Goal: Transaction & Acquisition: Purchase product/service

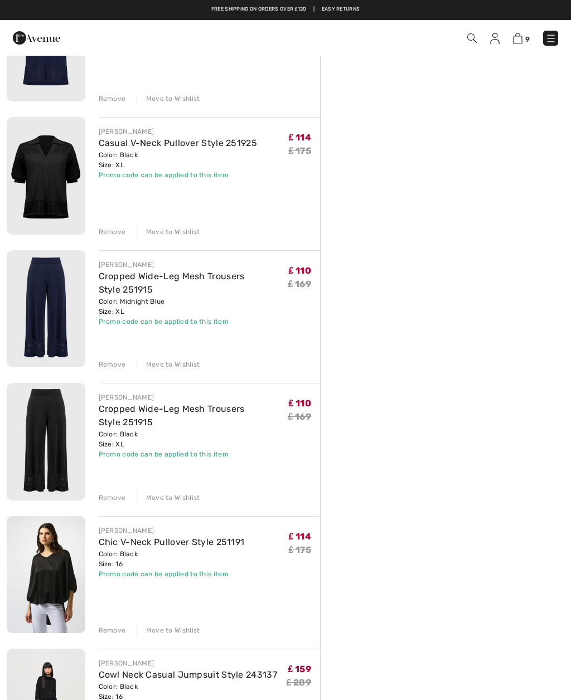
scroll to position [557, 0]
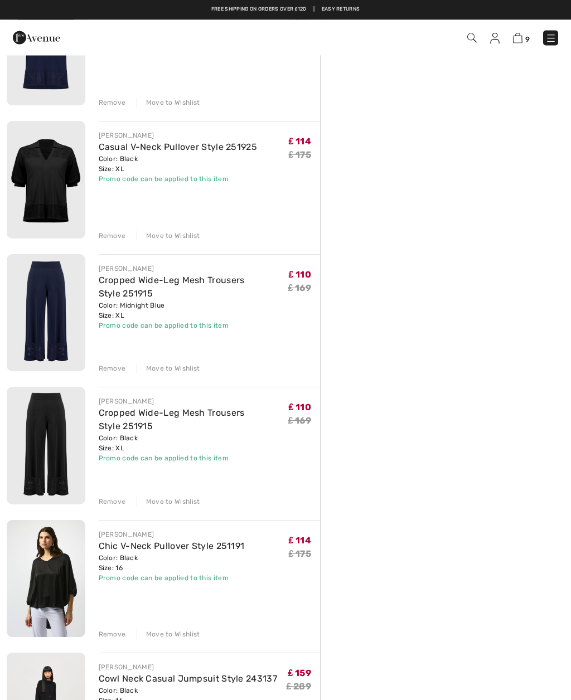
click at [175, 504] on div "Move to Wishlist" at bounding box center [169, 502] width 64 height 10
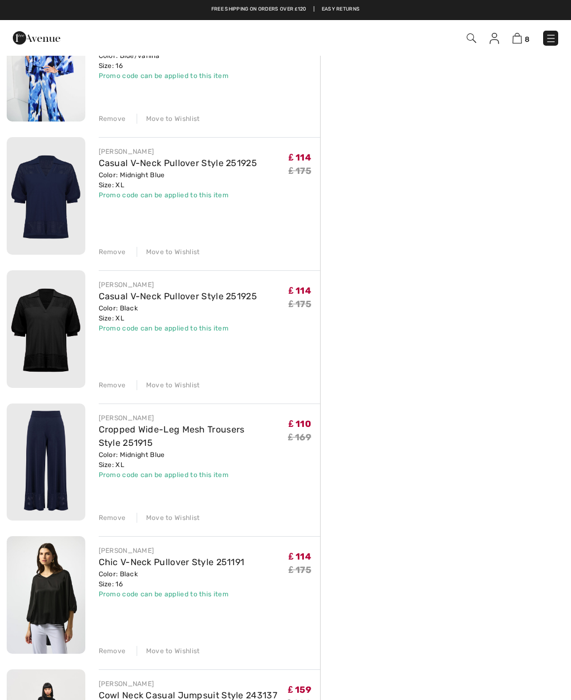
scroll to position [407, 0]
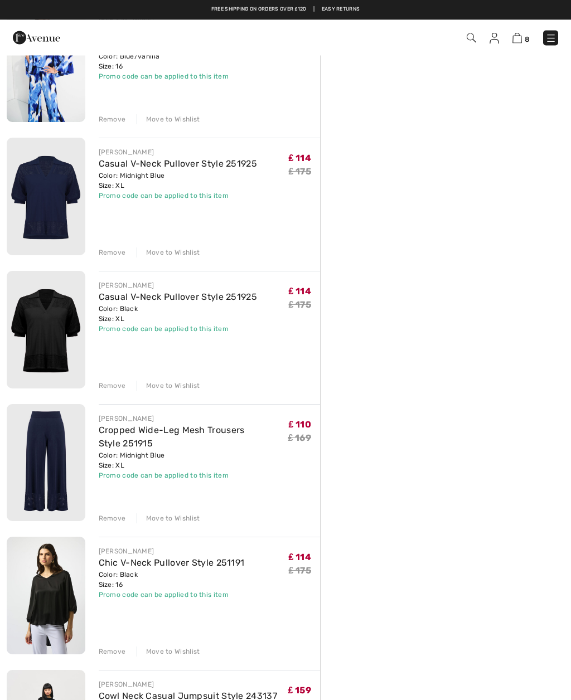
click at [182, 387] on div "Move to Wishlist" at bounding box center [169, 386] width 64 height 10
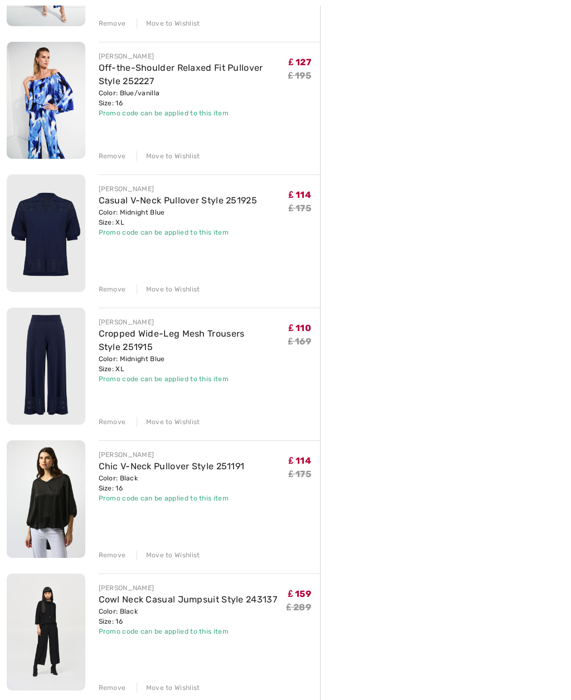
scroll to position [372, 0]
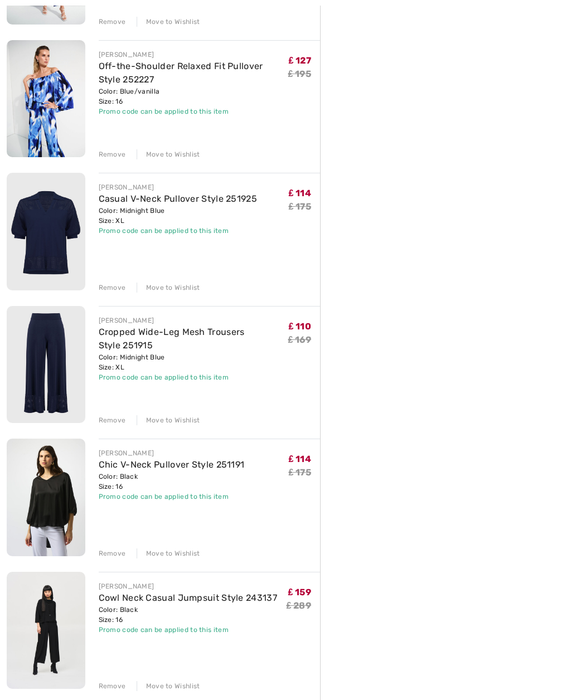
click at [178, 688] on div "Move to Wishlist" at bounding box center [169, 687] width 64 height 10
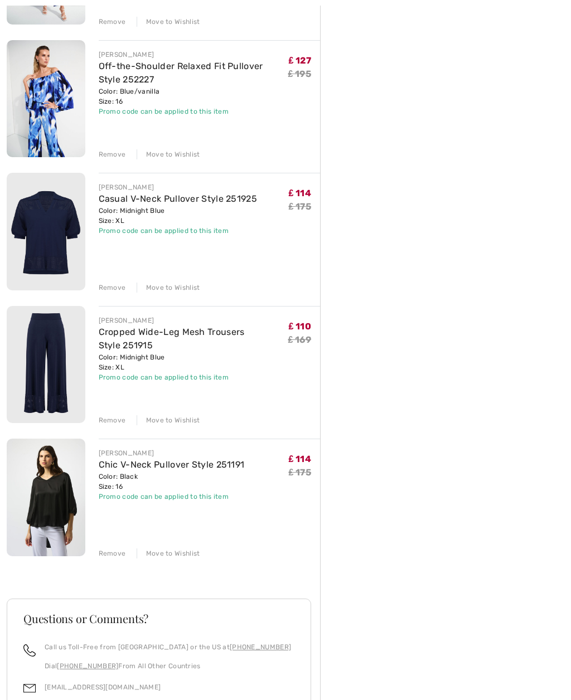
click at [182, 556] on div "Move to Wishlist" at bounding box center [169, 554] width 64 height 10
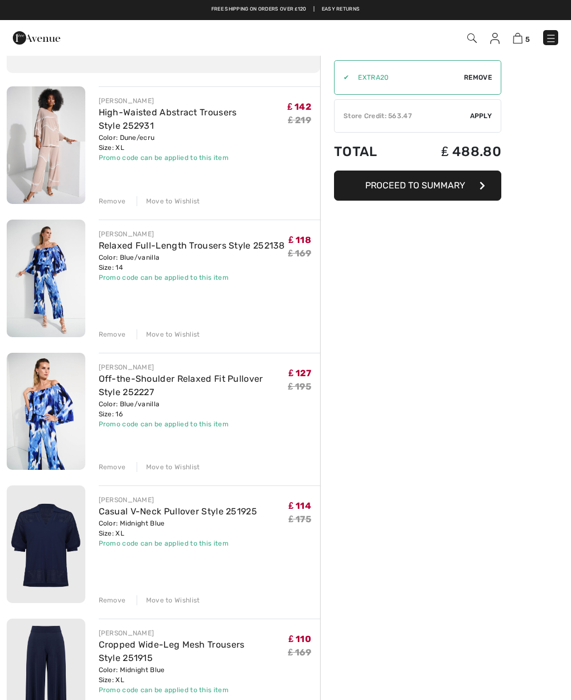
scroll to position [0, 0]
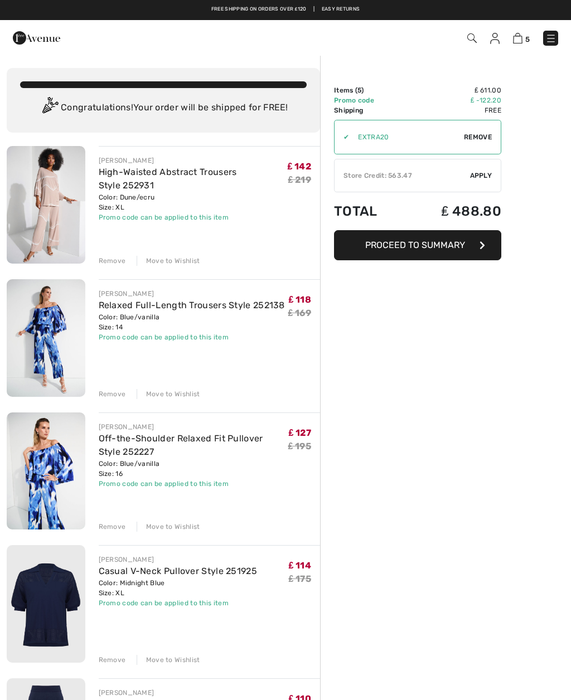
click at [460, 240] on span "Proceed to Summary" at bounding box center [415, 245] width 100 height 11
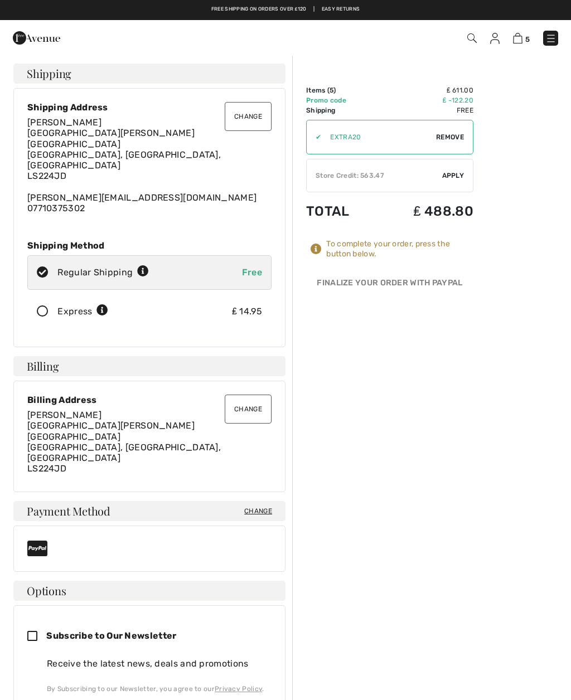
click at [458, 173] on span "Apply" at bounding box center [453, 176] width 22 height 10
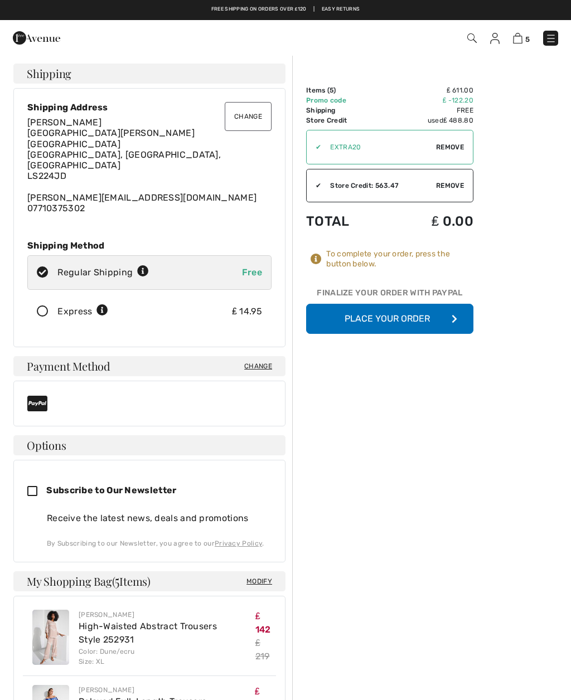
click at [496, 37] on img at bounding box center [494, 38] width 9 height 11
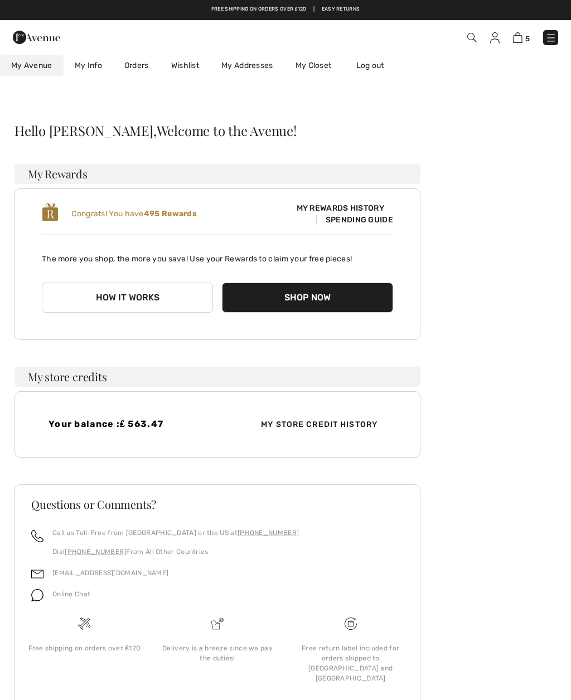
click at [188, 64] on link "Wishlist" at bounding box center [185, 65] width 50 height 21
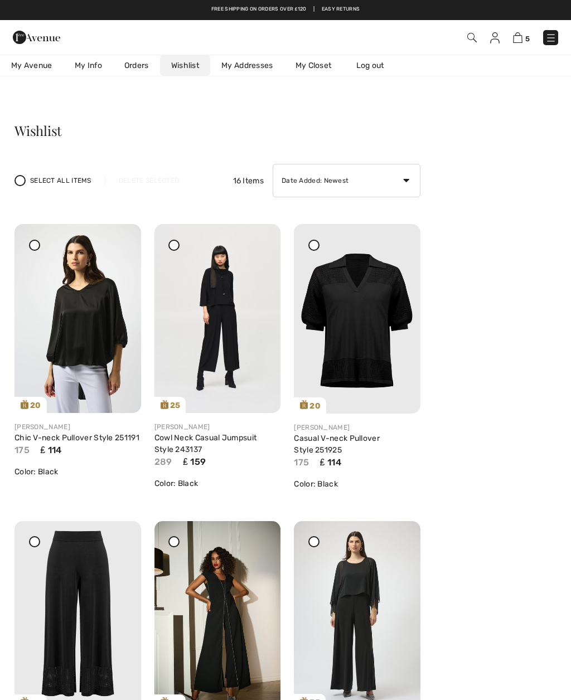
click at [110, 380] on div "Share" at bounding box center [99, 393] width 66 height 40
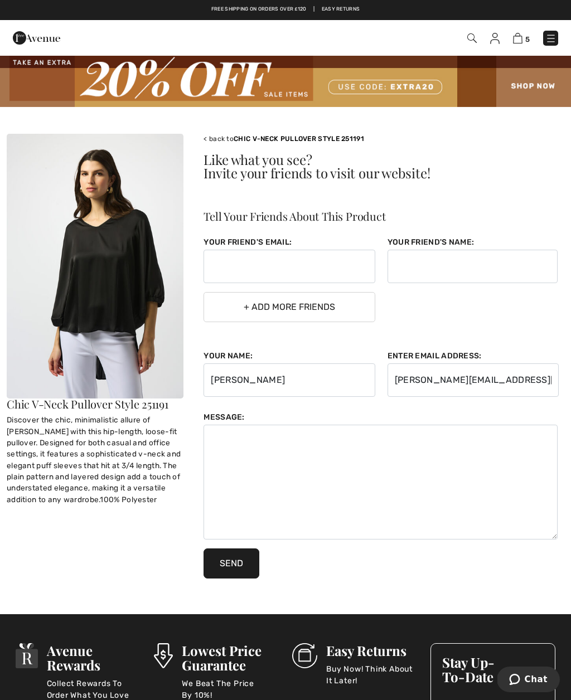
click at [127, 450] on div "Discover the chic, minimalistic allure of [PERSON_NAME] with this hip-length, l…" at bounding box center [95, 459] width 177 height 91
click at [122, 314] on img at bounding box center [95, 266] width 177 height 265
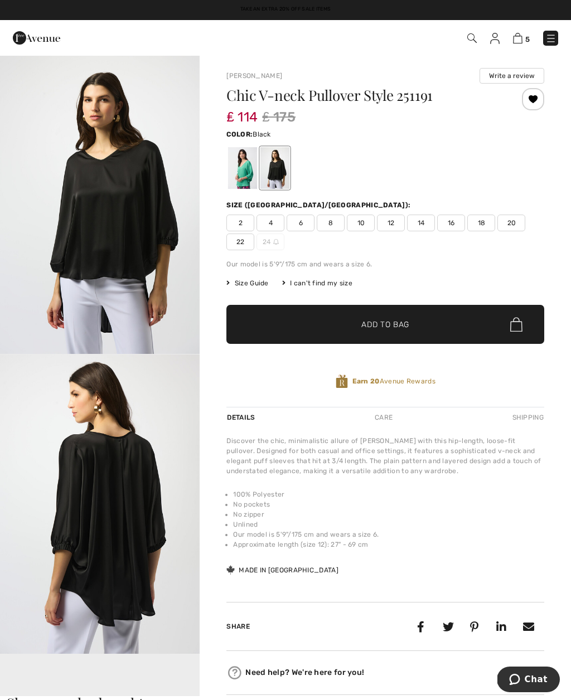
click at [453, 217] on span "16" at bounding box center [451, 223] width 28 height 17
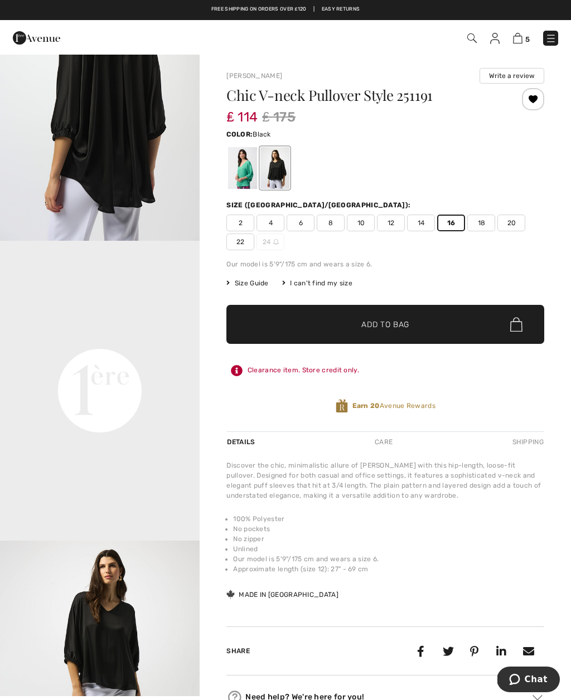
scroll to position [413, 0]
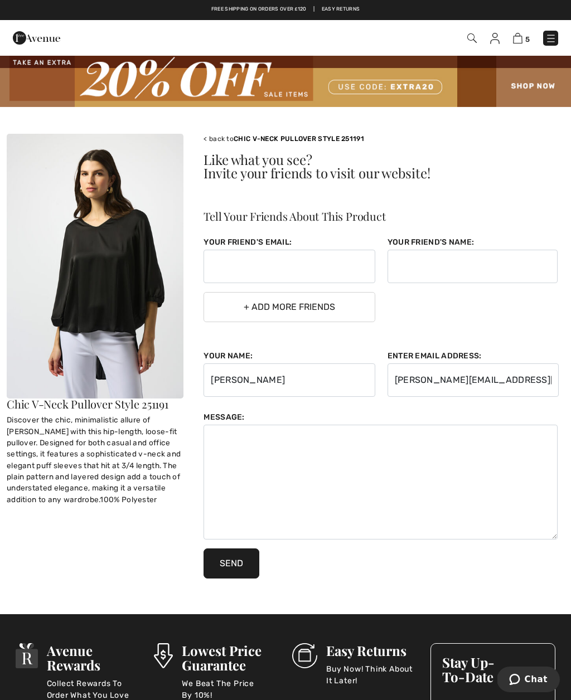
click at [492, 42] on img at bounding box center [494, 38] width 9 height 11
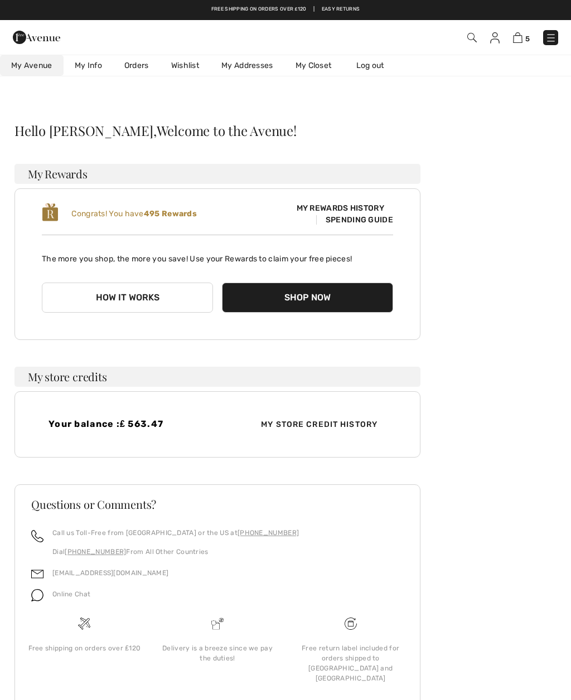
click at [188, 68] on link "Wishlist" at bounding box center [185, 65] width 50 height 21
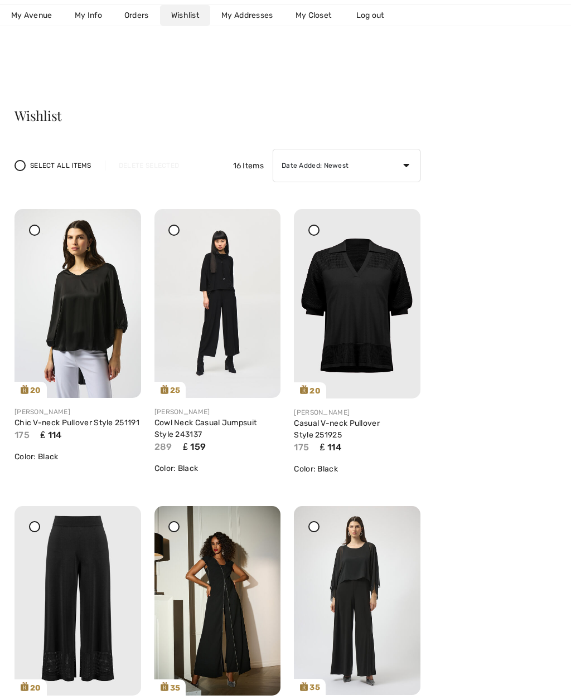
scroll to position [16, 0]
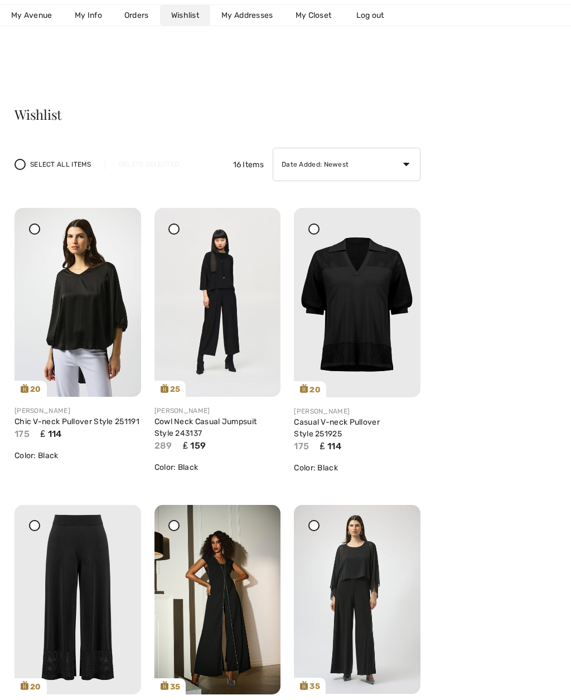
click at [248, 357] on div "Share" at bounding box center [239, 377] width 66 height 40
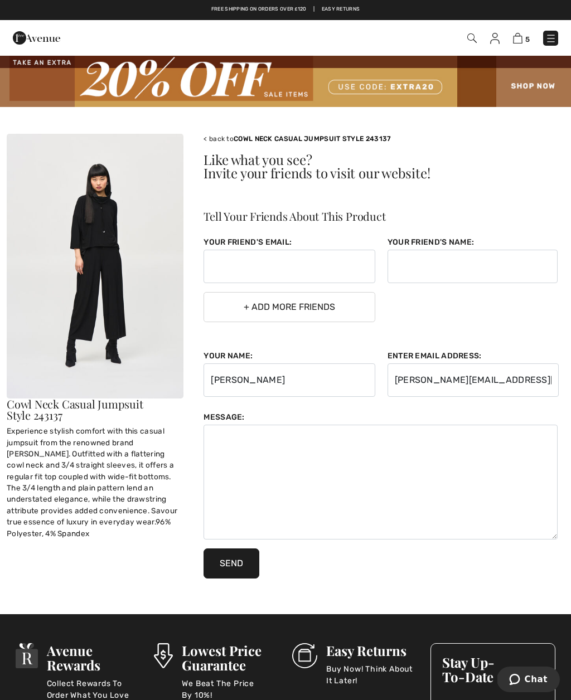
click at [148, 290] on img at bounding box center [95, 266] width 177 height 265
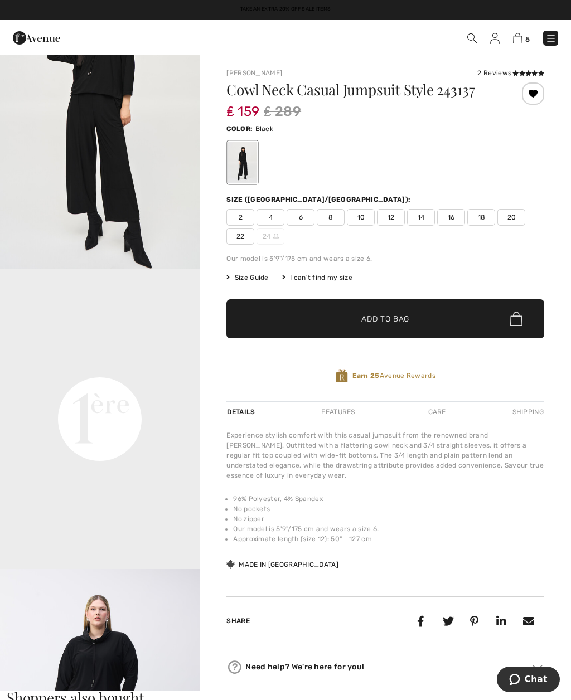
scroll to position [416, 0]
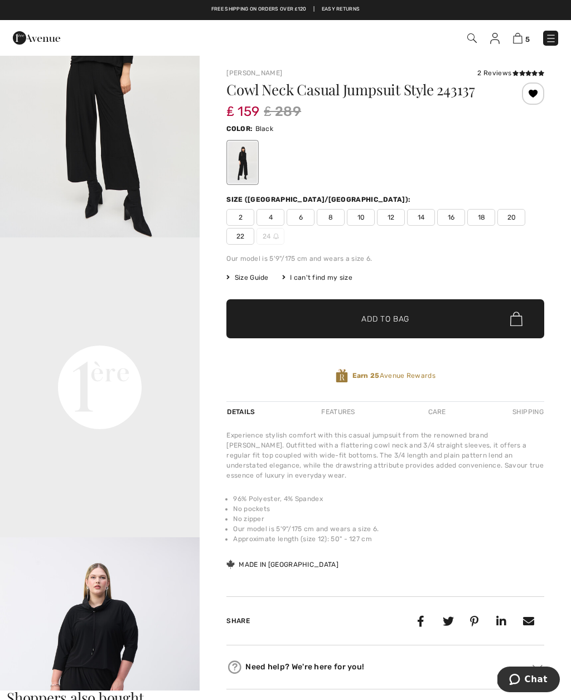
click at [449, 220] on span "16" at bounding box center [451, 217] width 28 height 17
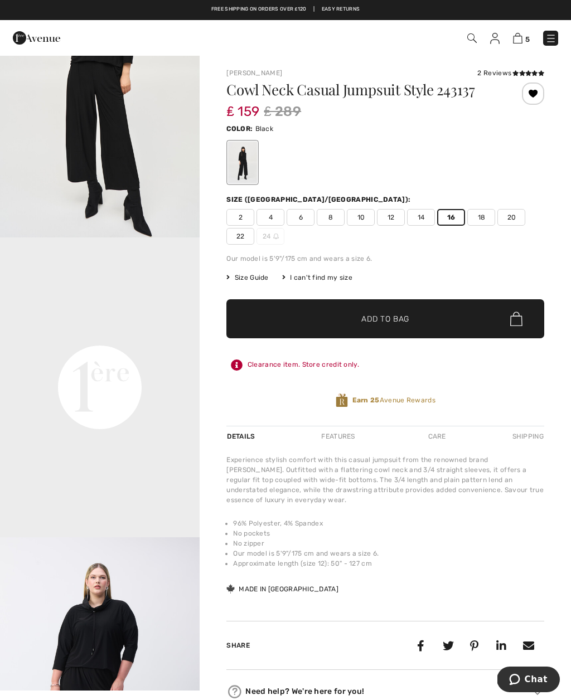
click at [453, 321] on span "✔ Added to Bag Add to Bag" at bounding box center [385, 318] width 318 height 39
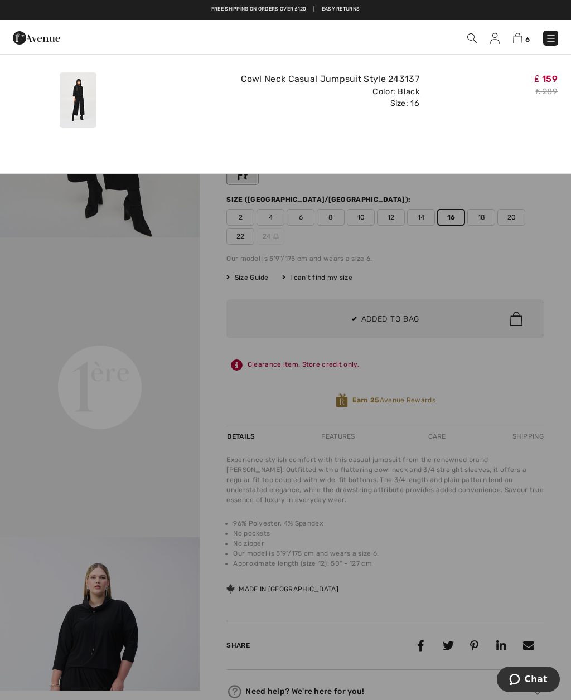
scroll to position [0, 0]
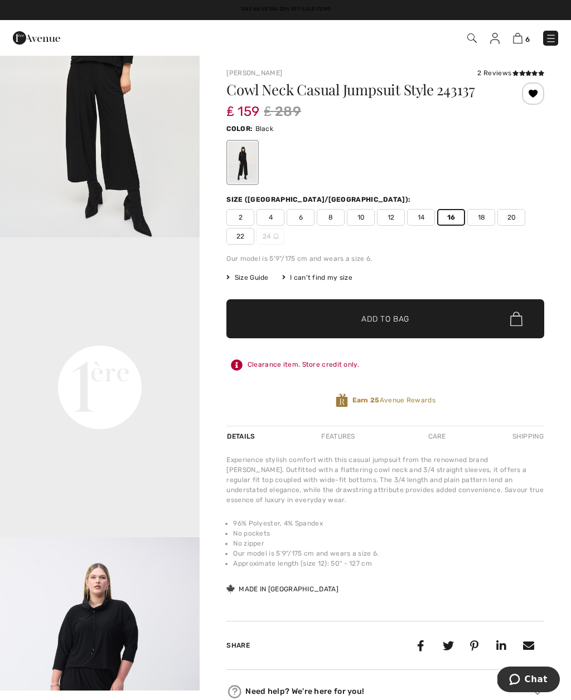
click at [521, 35] on img at bounding box center [517, 38] width 9 height 11
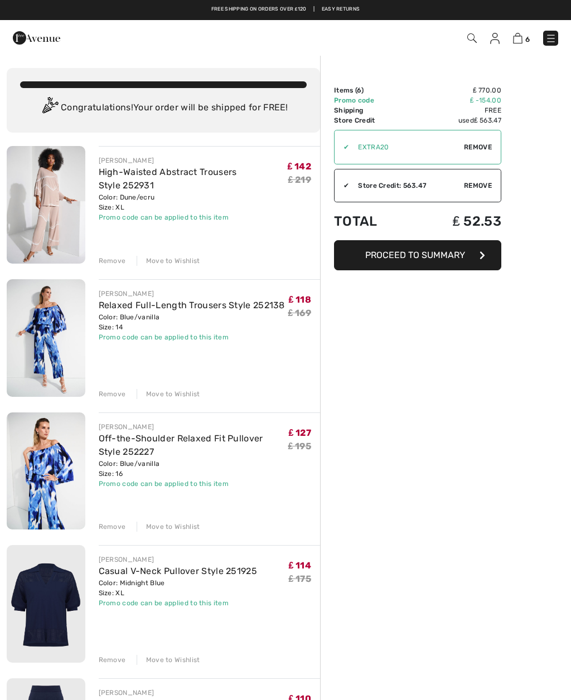
click at [476, 249] on button "Proceed to Summary" at bounding box center [417, 255] width 167 height 30
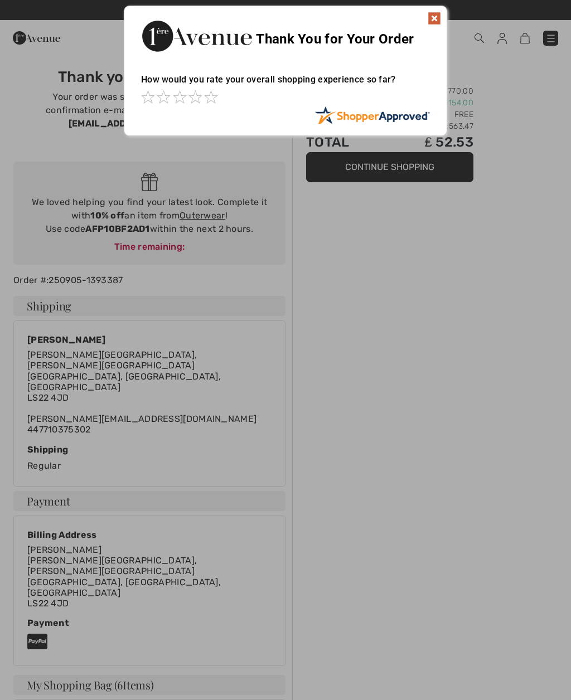
click at [439, 16] on img at bounding box center [434, 18] width 13 height 13
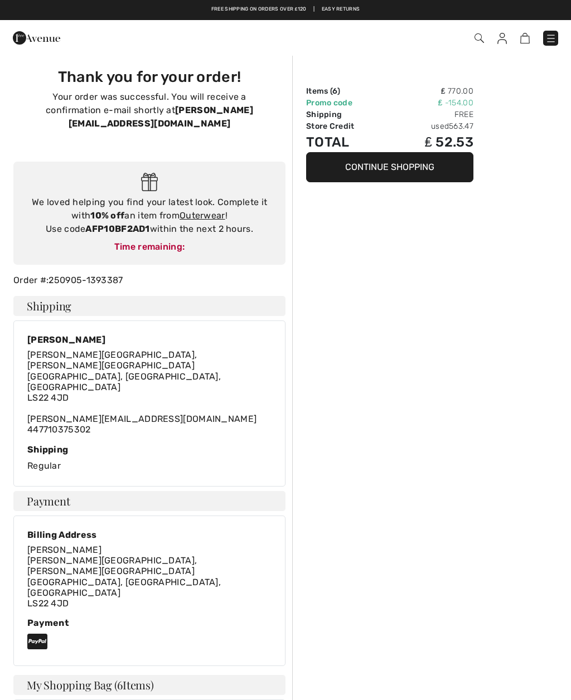
click at [47, 40] on img at bounding box center [36, 38] width 47 height 22
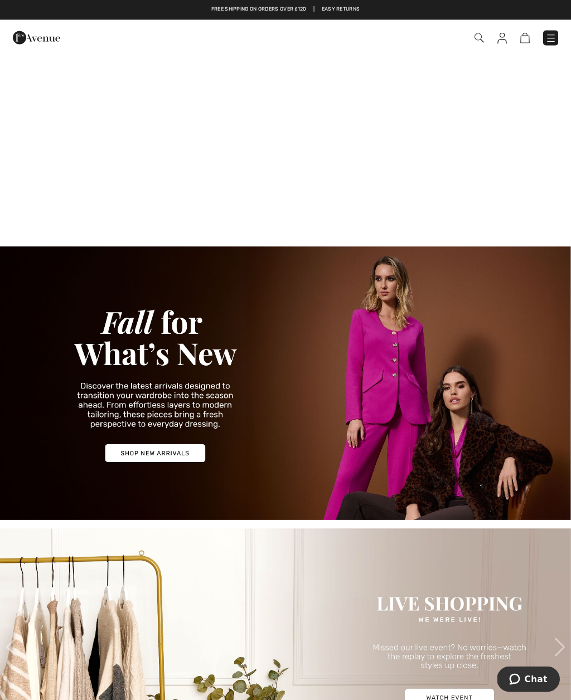
scroll to position [783, 0]
click at [185, 458] on img at bounding box center [285, 383] width 571 height 274
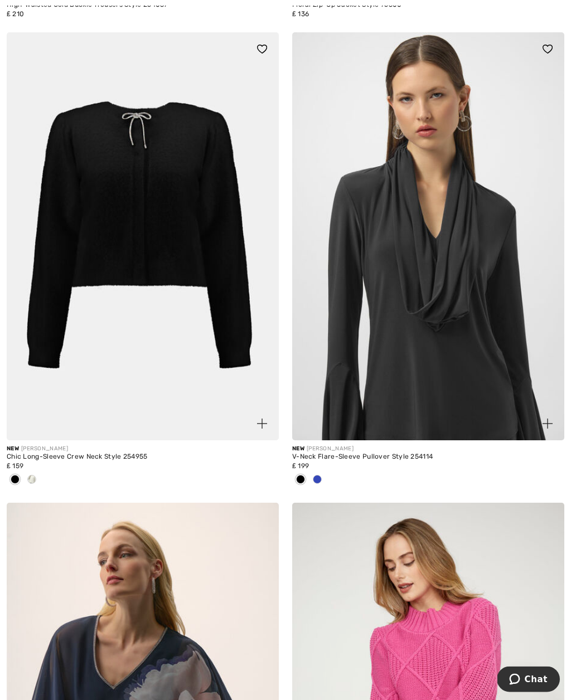
scroll to position [2015, 0]
click at [515, 389] on img at bounding box center [428, 236] width 272 height 408
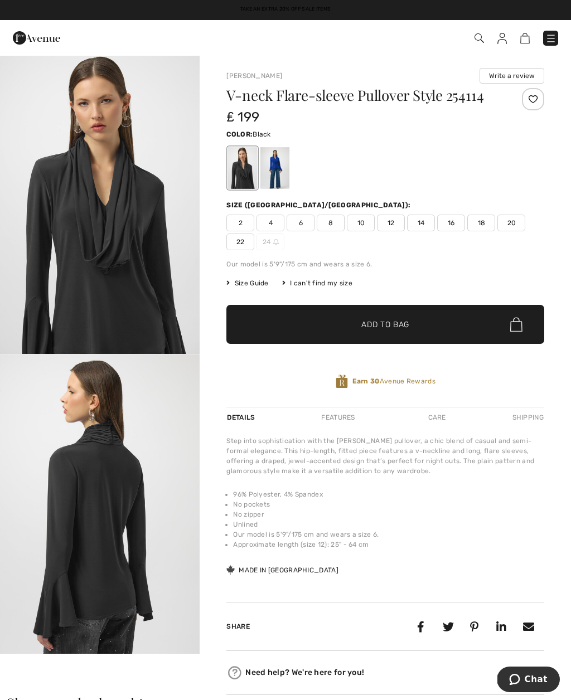
click at [453, 225] on span "16" at bounding box center [451, 223] width 28 height 17
click at [530, 103] on div at bounding box center [533, 99] width 22 height 22
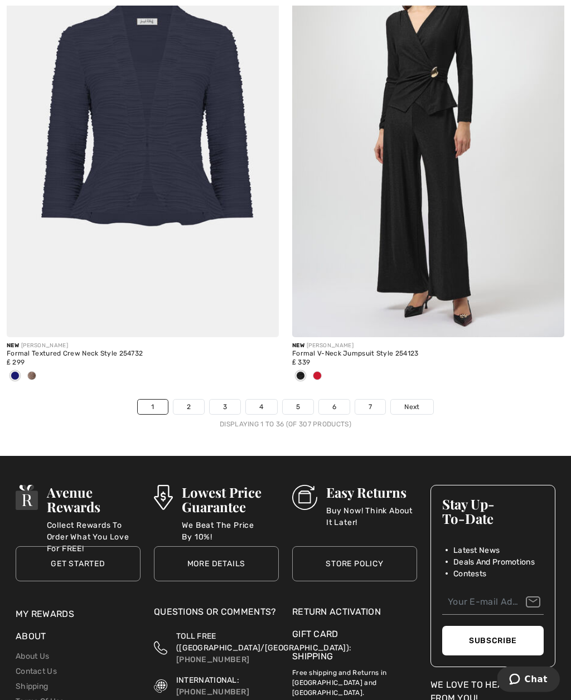
scroll to position [8322, 0]
click at [418, 402] on span "Next" at bounding box center [411, 407] width 15 height 10
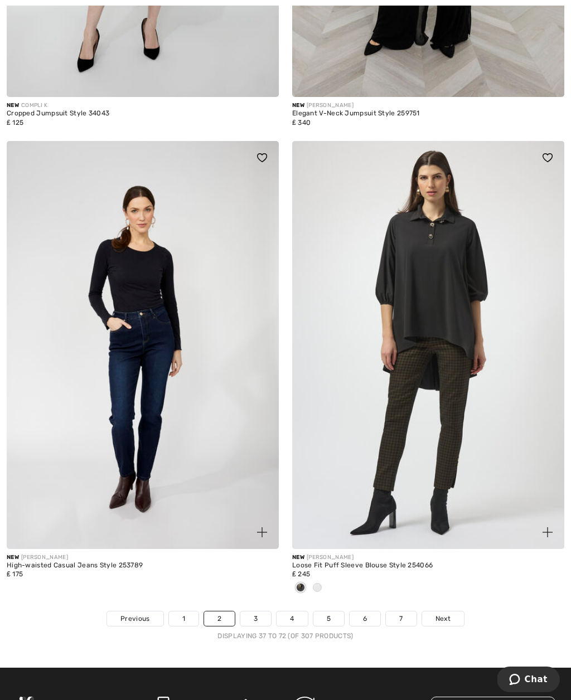
scroll to position [8111, 0]
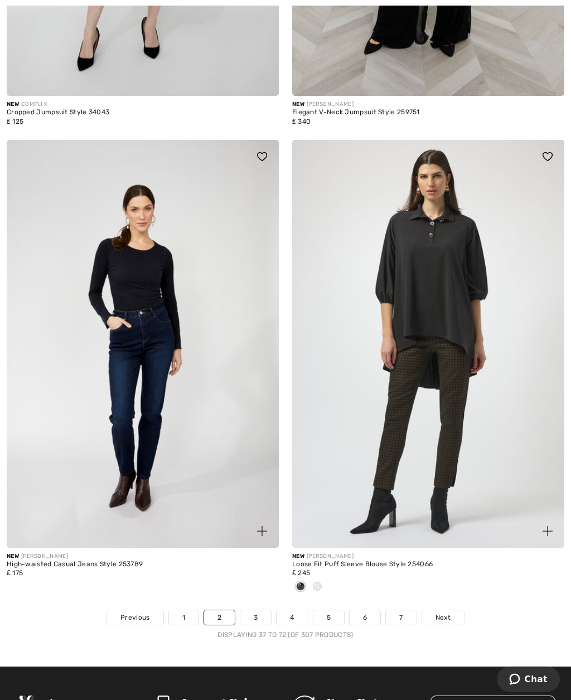
click at [448, 613] on span "Next" at bounding box center [442, 618] width 15 height 10
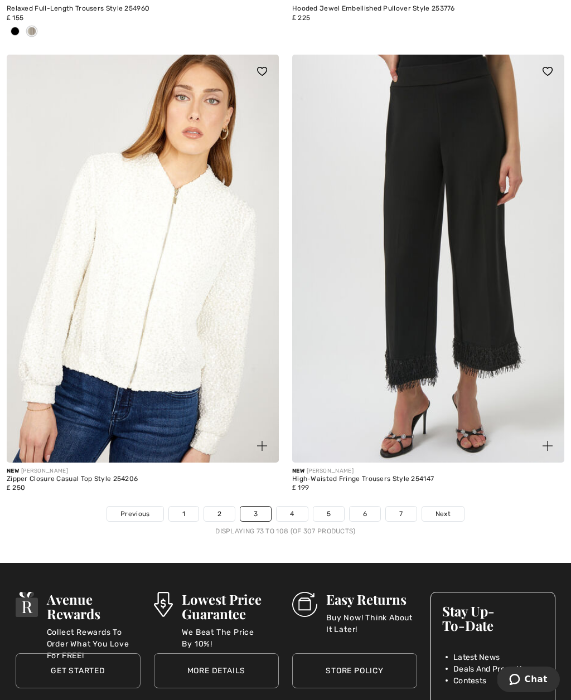
scroll to position [8312, 0]
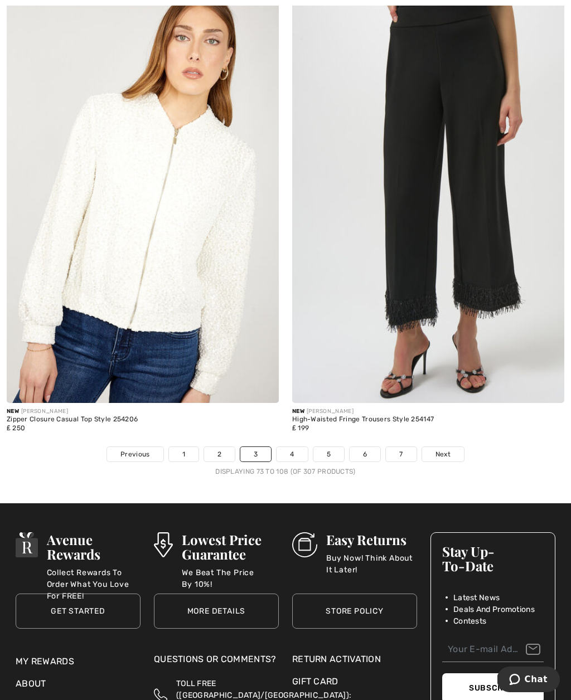
click at [452, 449] on link "Next" at bounding box center [443, 454] width 42 height 14
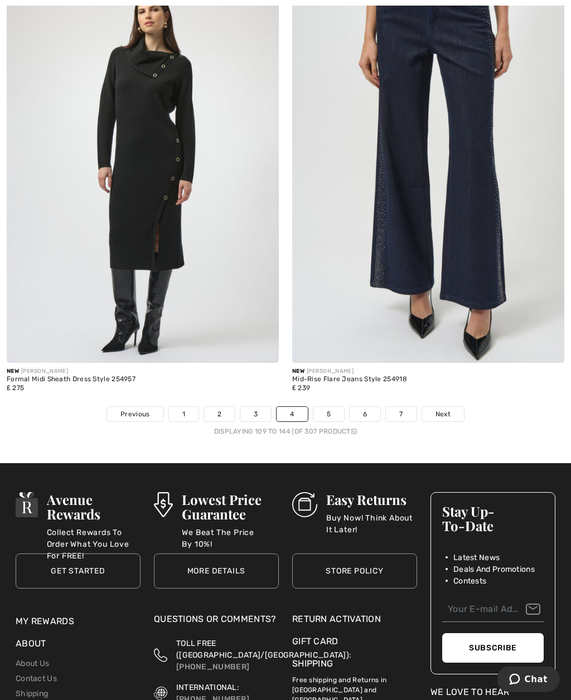
scroll to position [8278, 0]
click at [455, 409] on link "Next" at bounding box center [443, 414] width 42 height 14
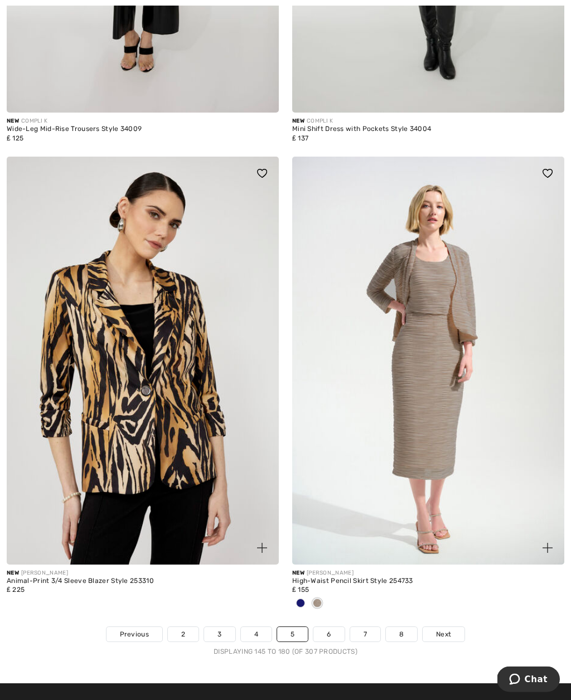
scroll to position [8060, 0]
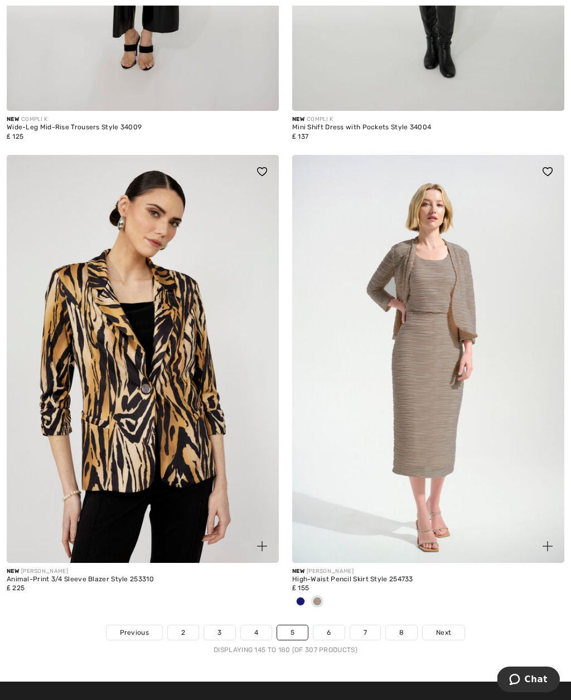
click at [447, 632] on link "Next" at bounding box center [444, 632] width 42 height 14
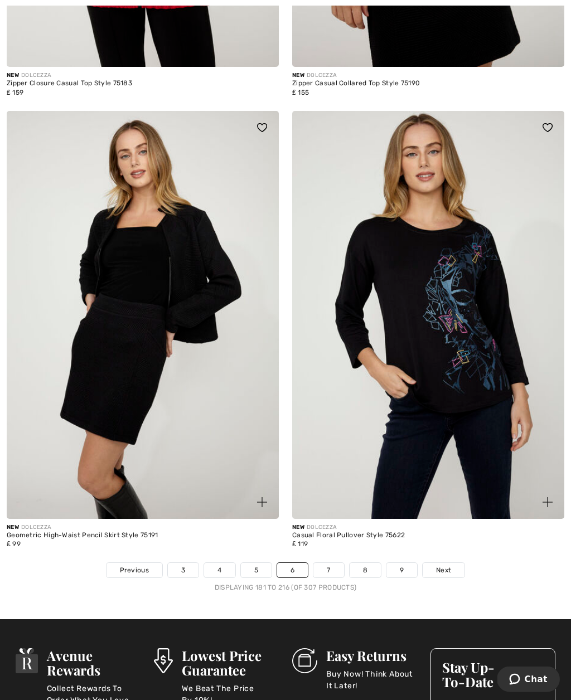
scroll to position [7995, 0]
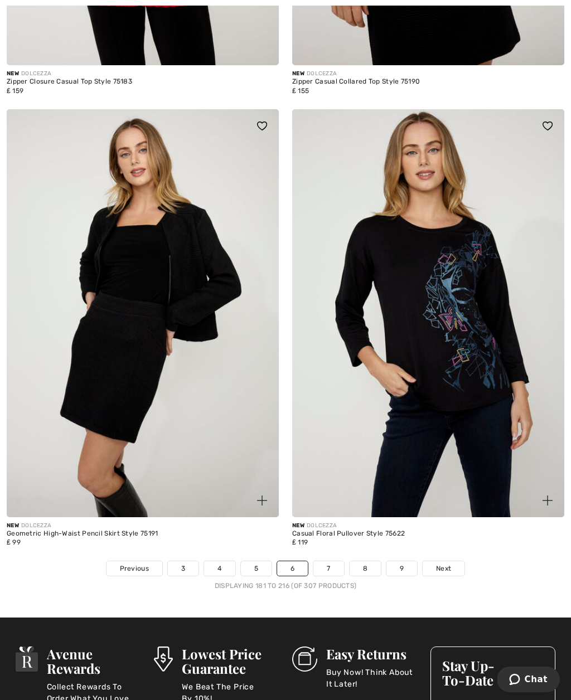
click at [448, 568] on link "Next" at bounding box center [444, 568] width 42 height 14
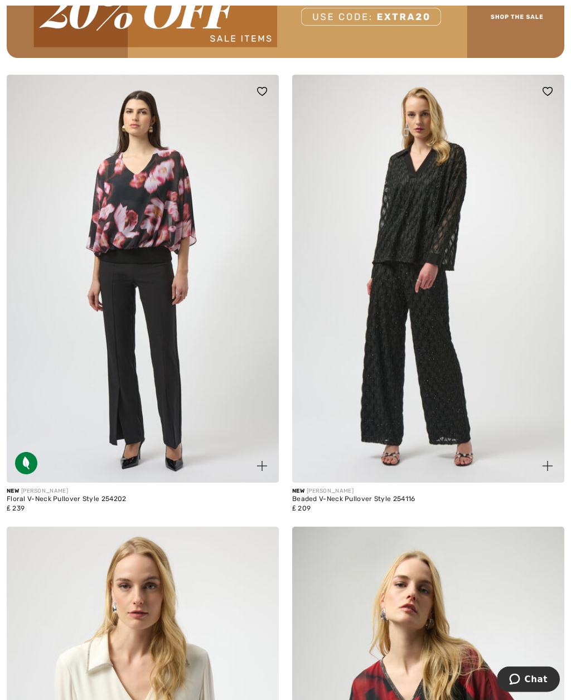
scroll to position [5808, 0]
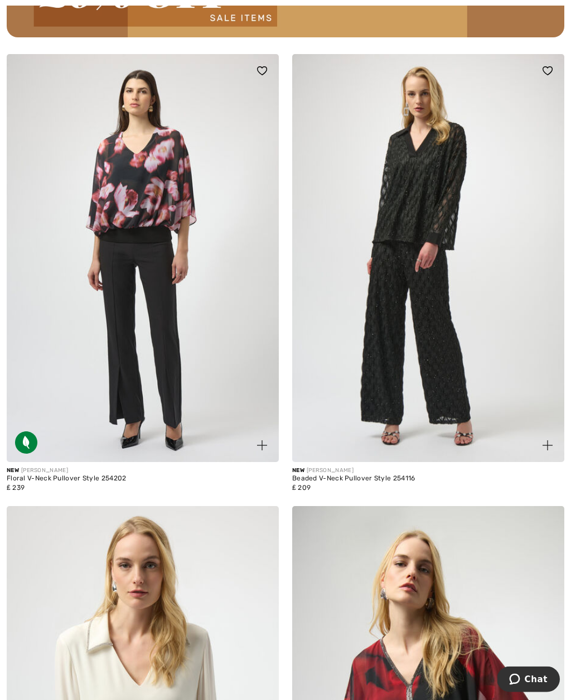
click at [460, 415] on img at bounding box center [428, 259] width 272 height 408
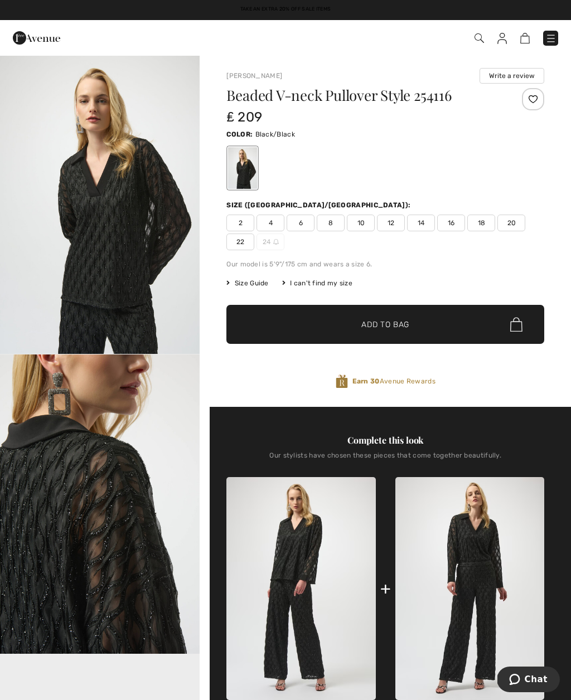
click at [451, 221] on span "16" at bounding box center [451, 223] width 28 height 17
click at [535, 101] on div at bounding box center [533, 99] width 22 height 22
click at [389, 589] on div "+" at bounding box center [385, 588] width 11 height 25
click at [390, 588] on div "+" at bounding box center [385, 588] width 11 height 25
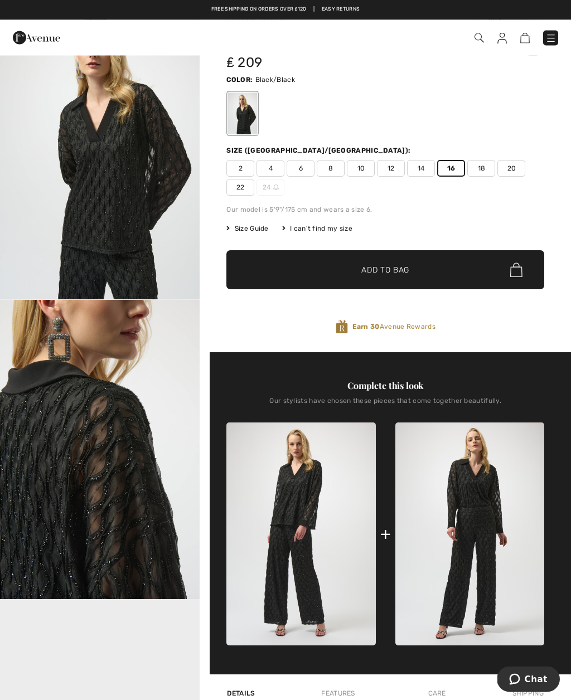
scroll to position [55, 0]
click at [460, 550] on img at bounding box center [469, 534] width 149 height 223
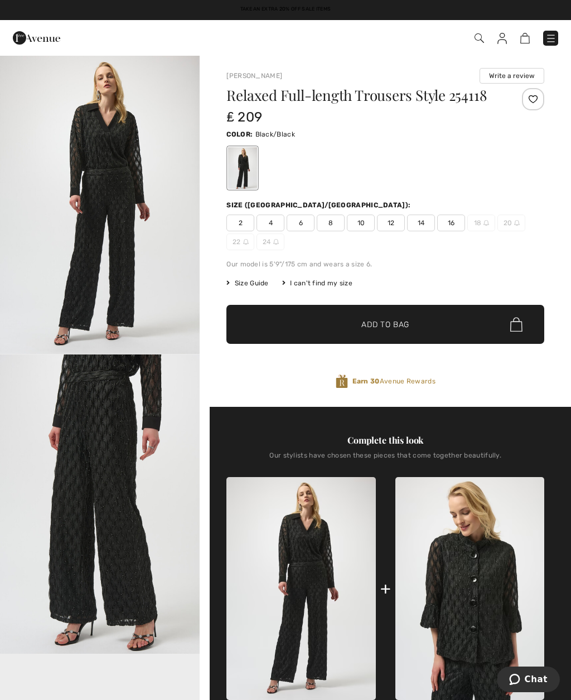
click at [448, 219] on span "16" at bounding box center [451, 223] width 28 height 17
click at [407, 334] on span "✔ Added to Bag Add to Bag" at bounding box center [385, 324] width 318 height 39
click at [536, 99] on div at bounding box center [533, 99] width 22 height 22
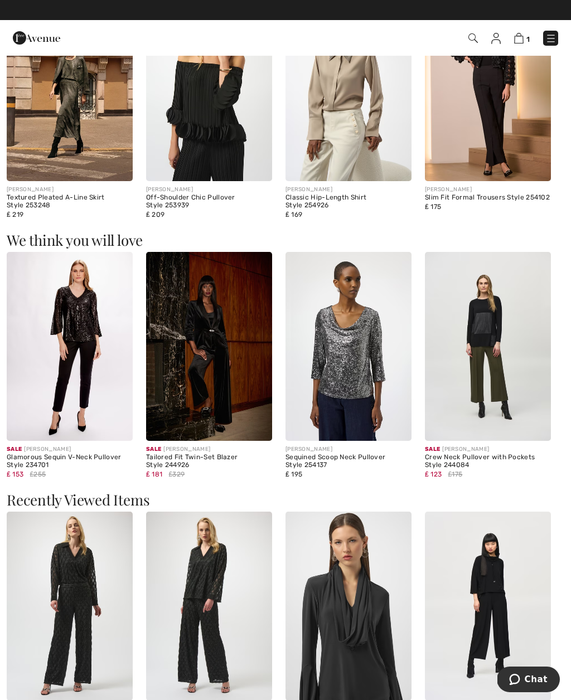
scroll to position [1059, 0]
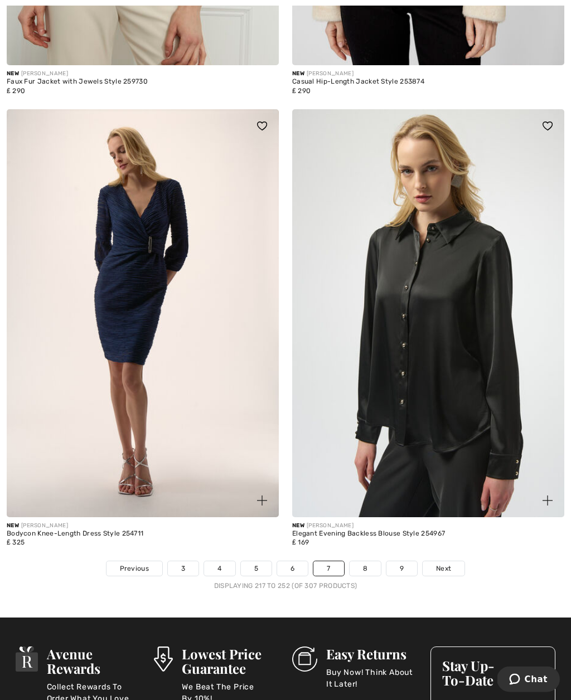
scroll to position [8051, 0]
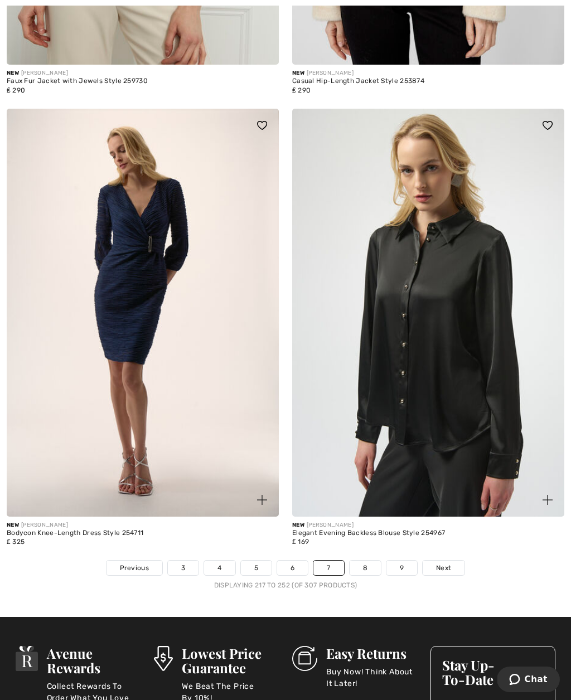
click at [458, 561] on link "Next" at bounding box center [444, 568] width 42 height 14
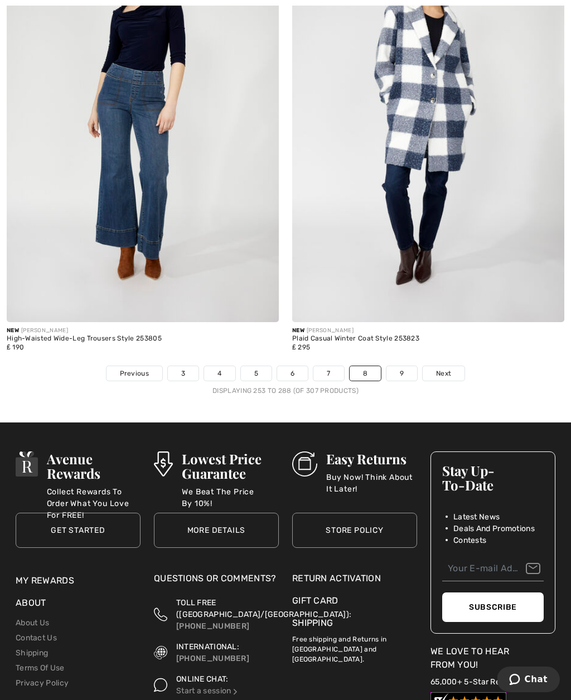
scroll to position [8392, 0]
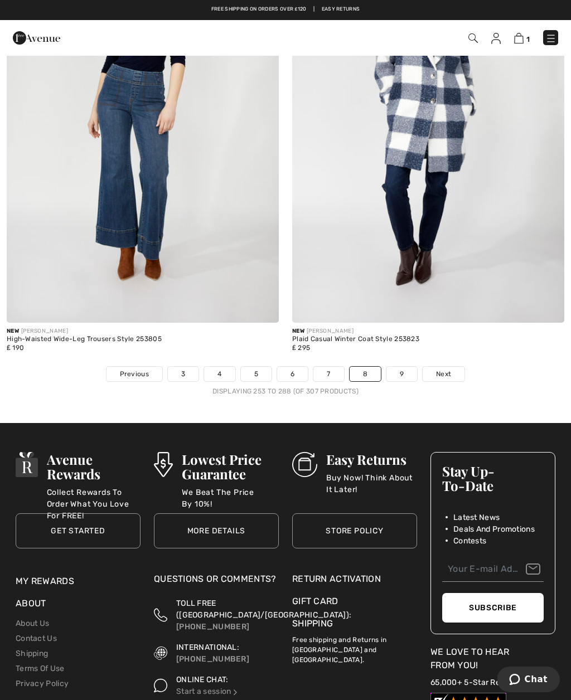
click at [450, 369] on span "Next" at bounding box center [443, 374] width 15 height 10
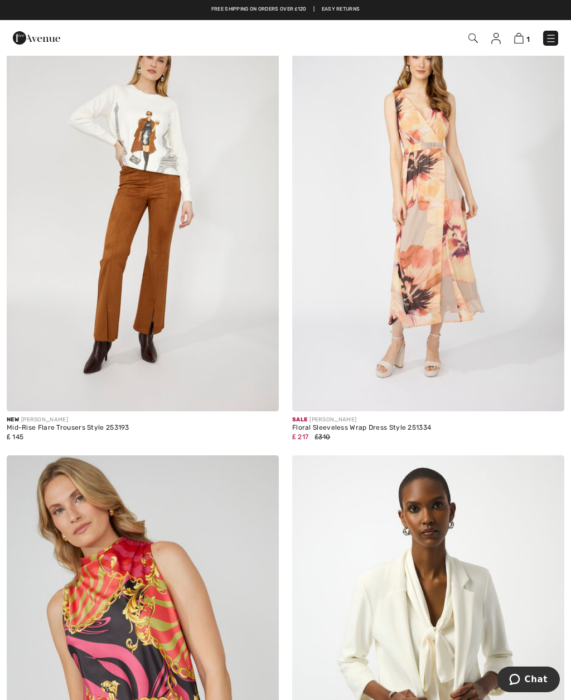
scroll to position [3525, 0]
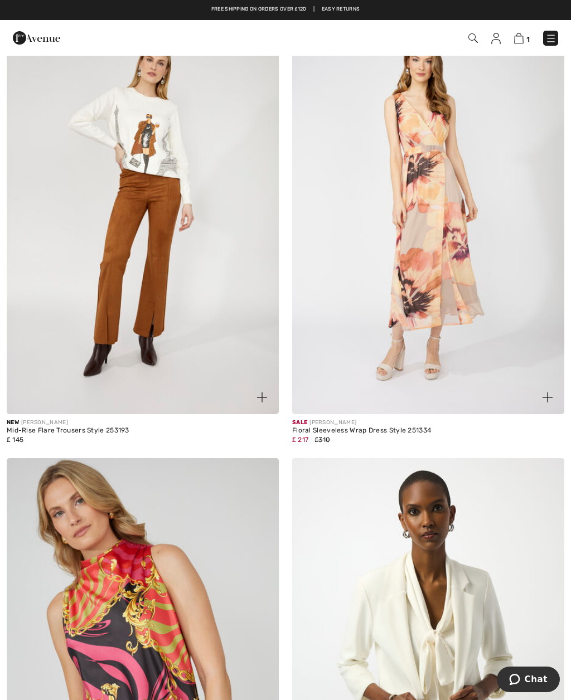
click at [522, 32] on link "1" at bounding box center [522, 37] width 16 height 13
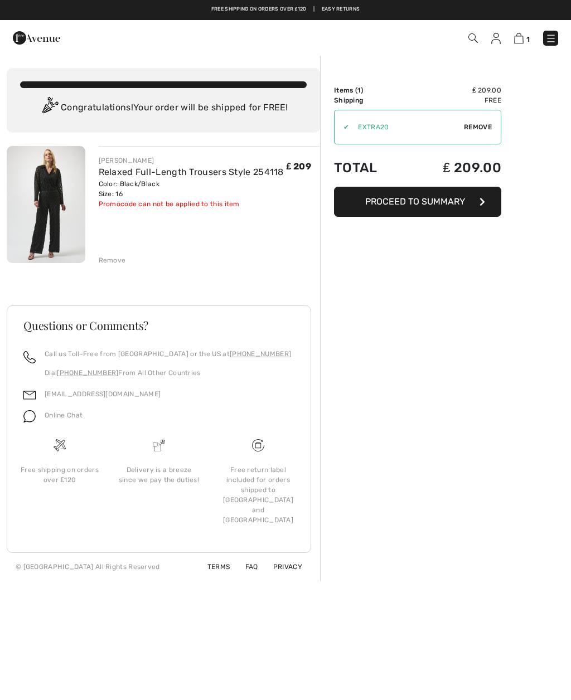
click at [111, 257] on div "Remove" at bounding box center [112, 260] width 27 height 10
